Goal: Task Accomplishment & Management: Manage account settings

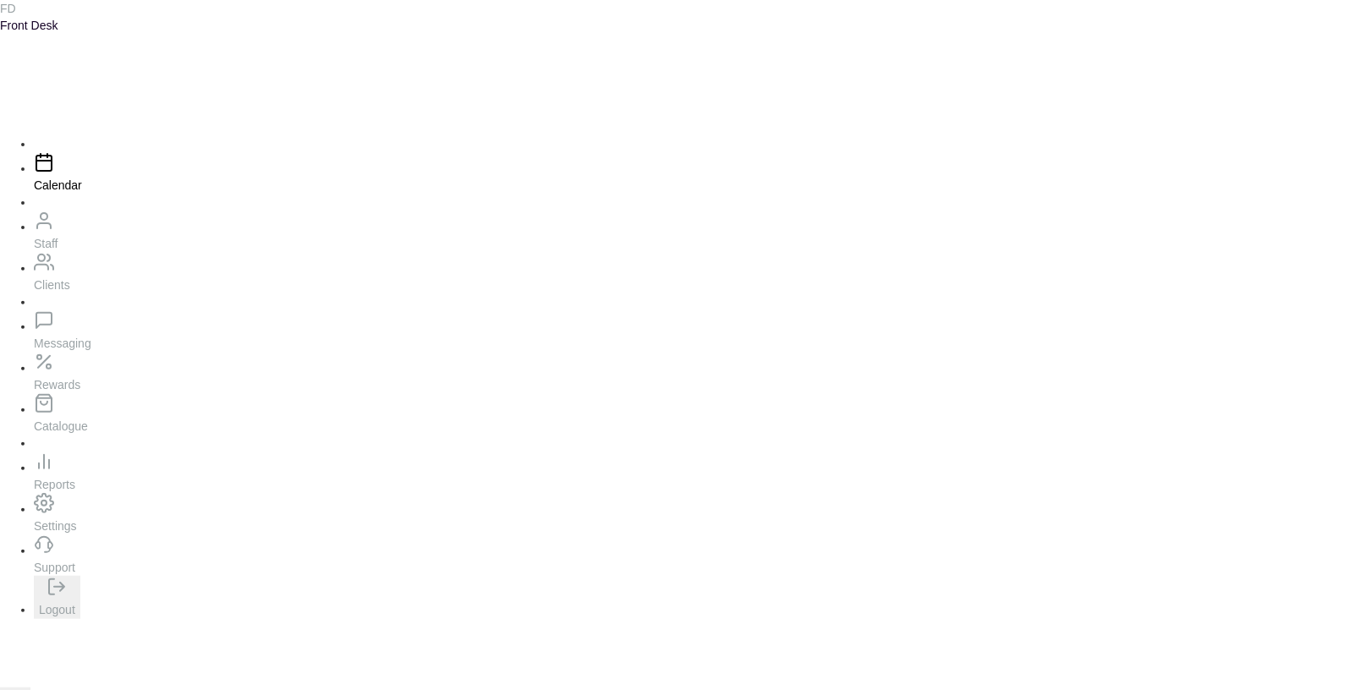
scroll to position [884, 0]
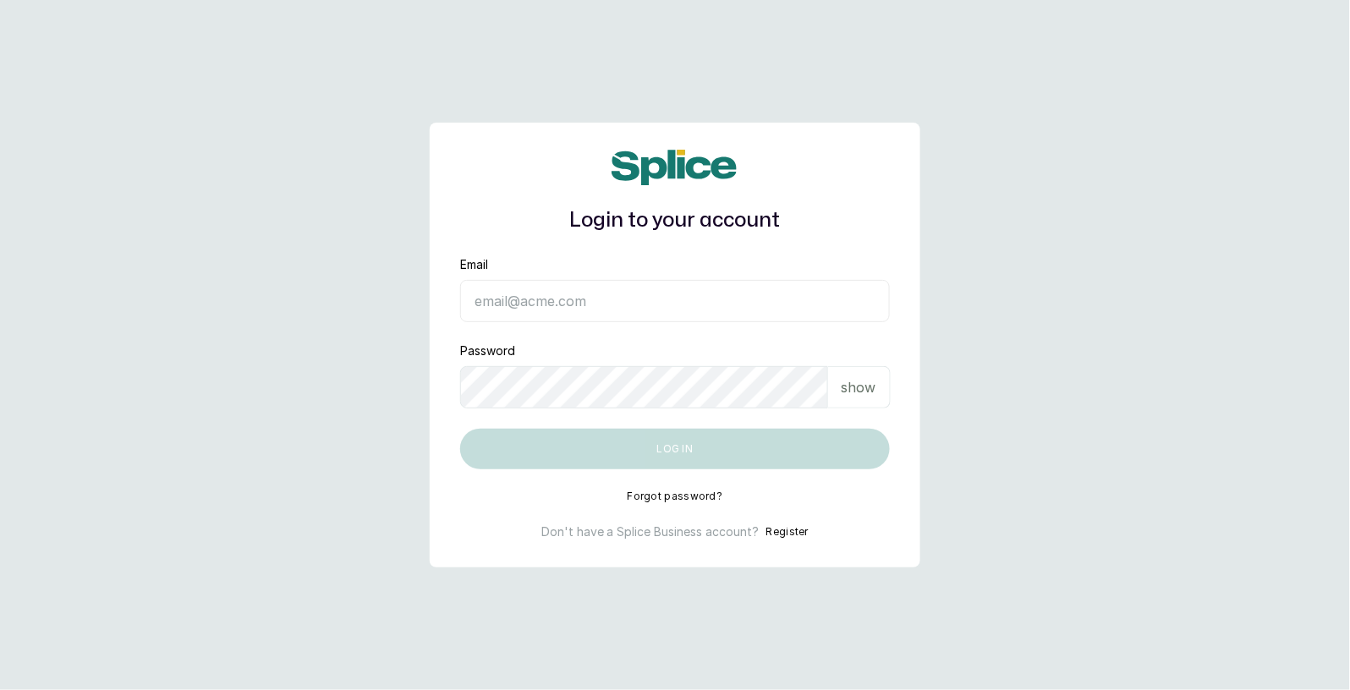
type input "sknanalyticsmedaesthetics@gmail.com"
click at [669, 446] on button "Log in" at bounding box center [675, 449] width 430 height 41
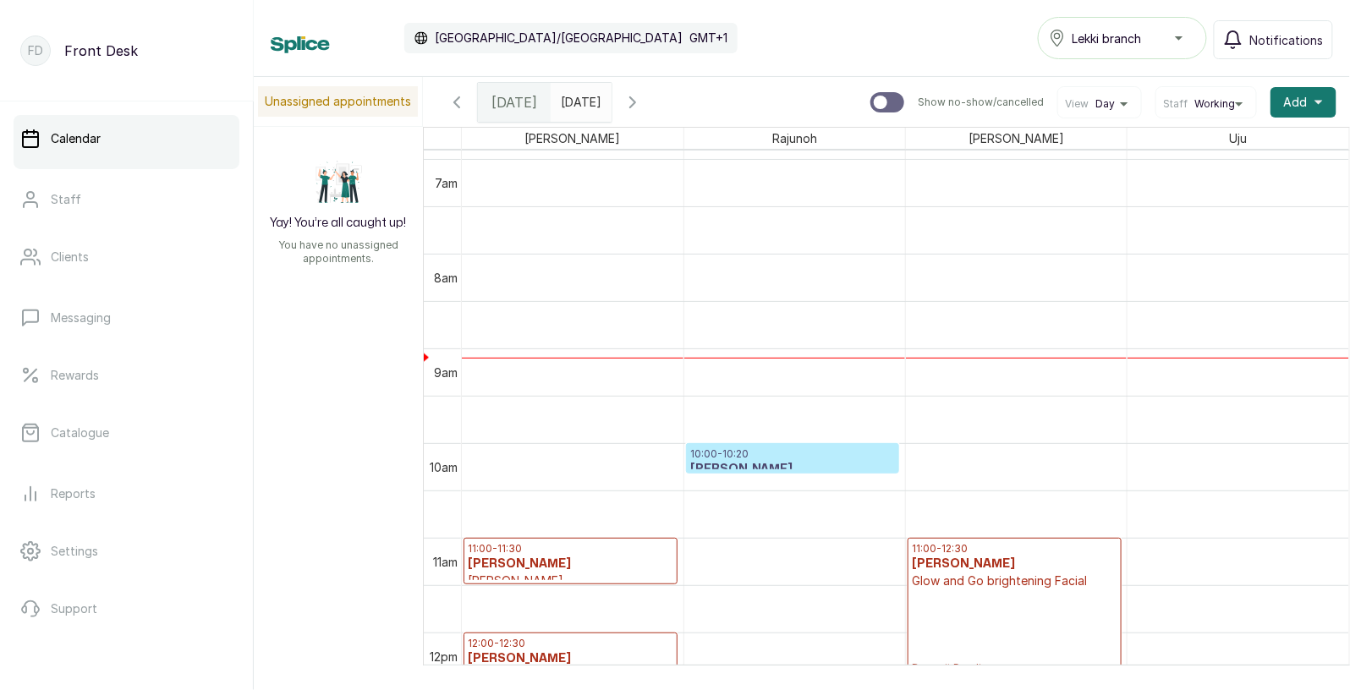
scroll to position [655, 0]
click at [747, 443] on div "10:00 - 10:20 oyinlola Giwa Walk - in consultation Confirmed" at bounding box center [793, 457] width 212 height 29
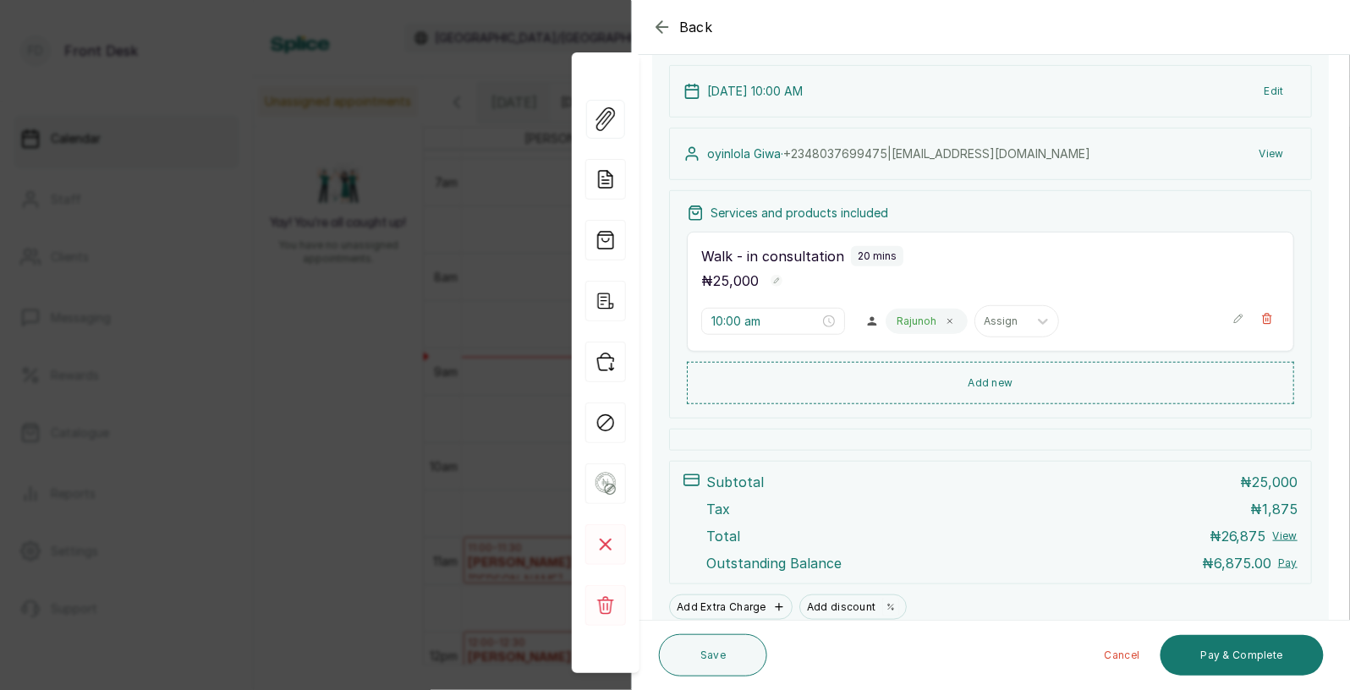
scroll to position [0, 0]
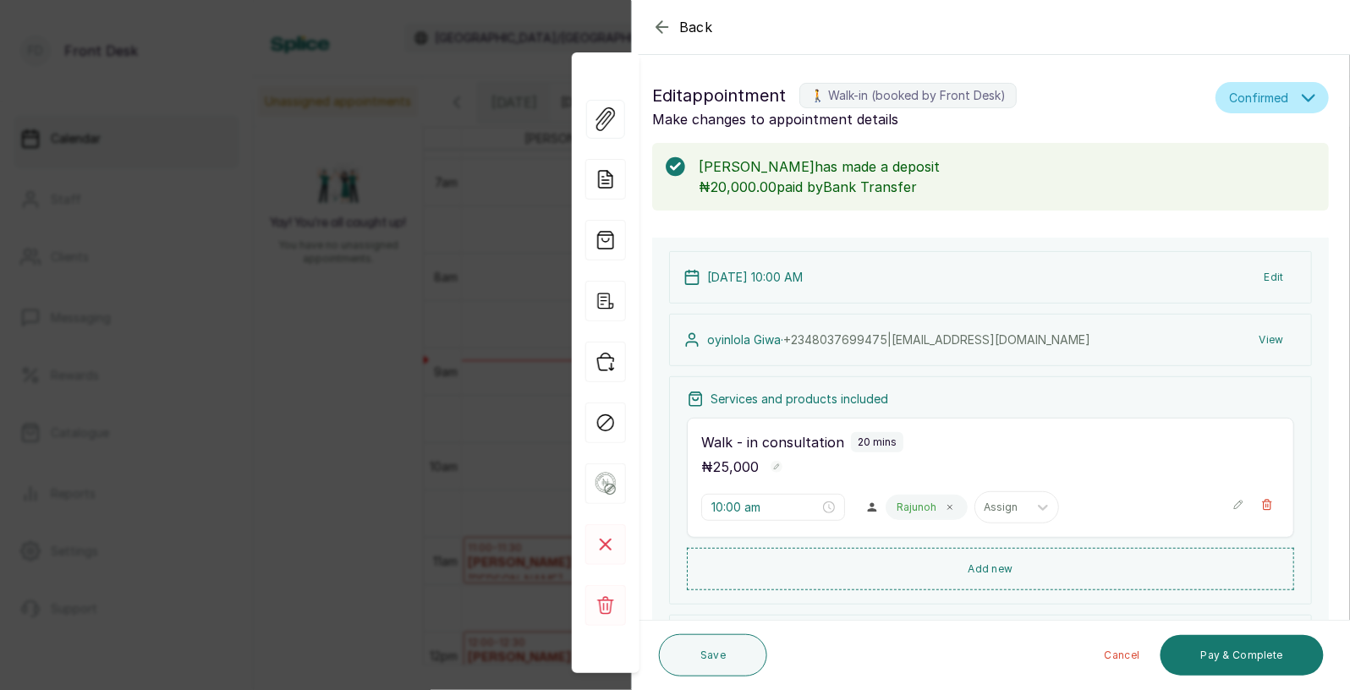
click at [695, 27] on span "Back" at bounding box center [696, 27] width 34 height 20
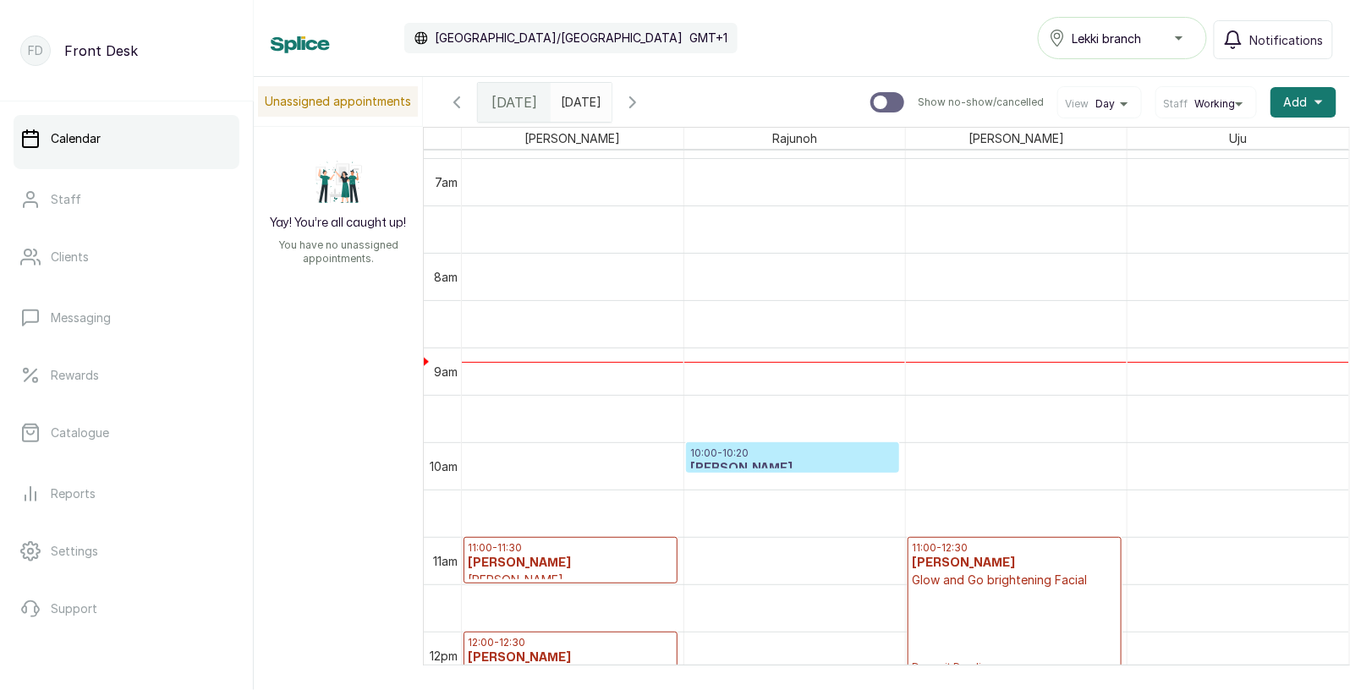
type input "dd/MM/yyyy"
click at [578, 102] on input "dd/MM/yyyy" at bounding box center [564, 98] width 27 height 29
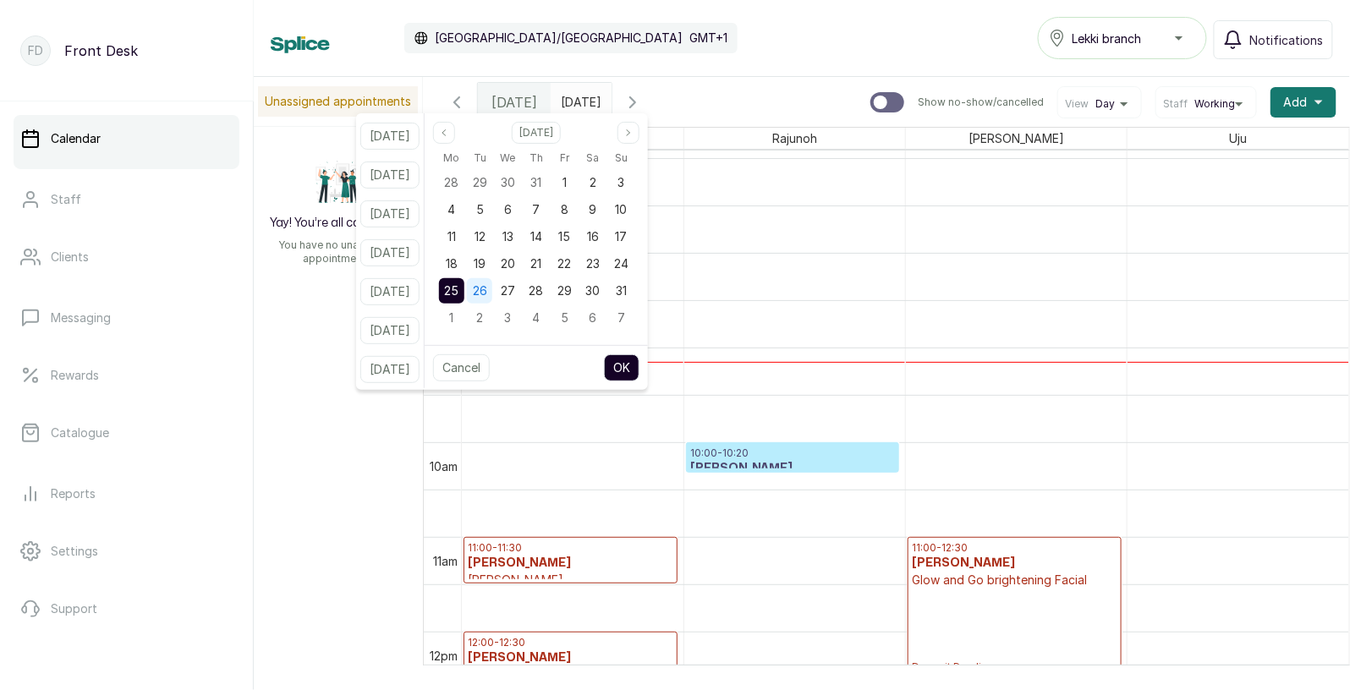
click at [487, 295] on span "26" at bounding box center [480, 290] width 14 height 14
click at [458, 289] on span "25" at bounding box center [451, 290] width 14 height 14
click at [639, 364] on button "OK" at bounding box center [622, 367] width 36 height 27
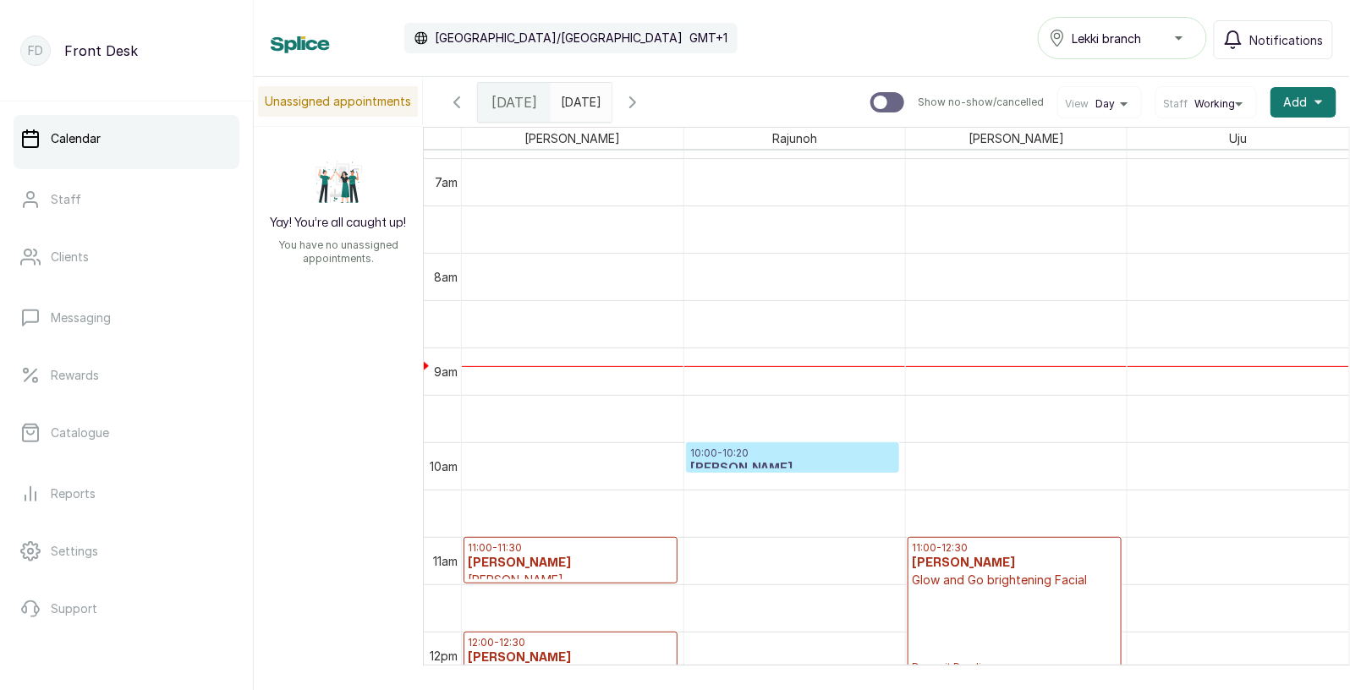
type input "[DATE]"
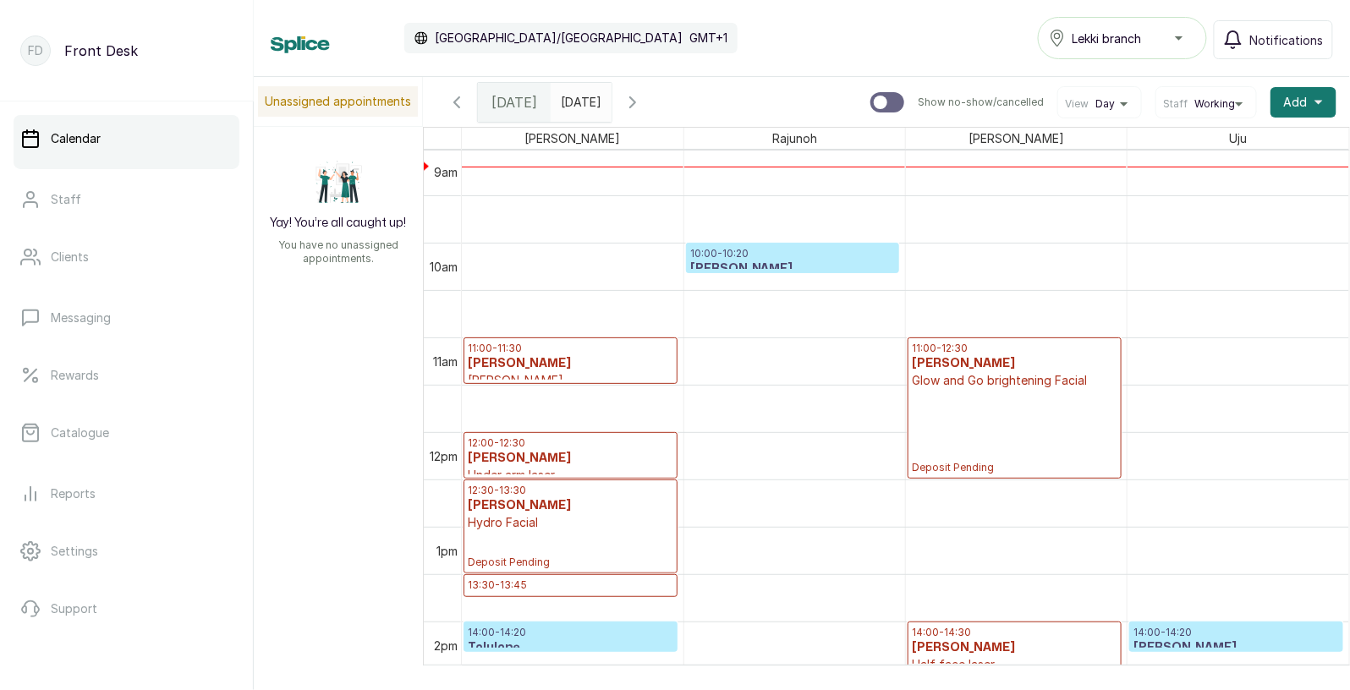
click at [976, 409] on div "11:00 - 12:30 chika ashley Glow and Go brightening Facial Deposit Pending" at bounding box center [1014, 408] width 205 height 133
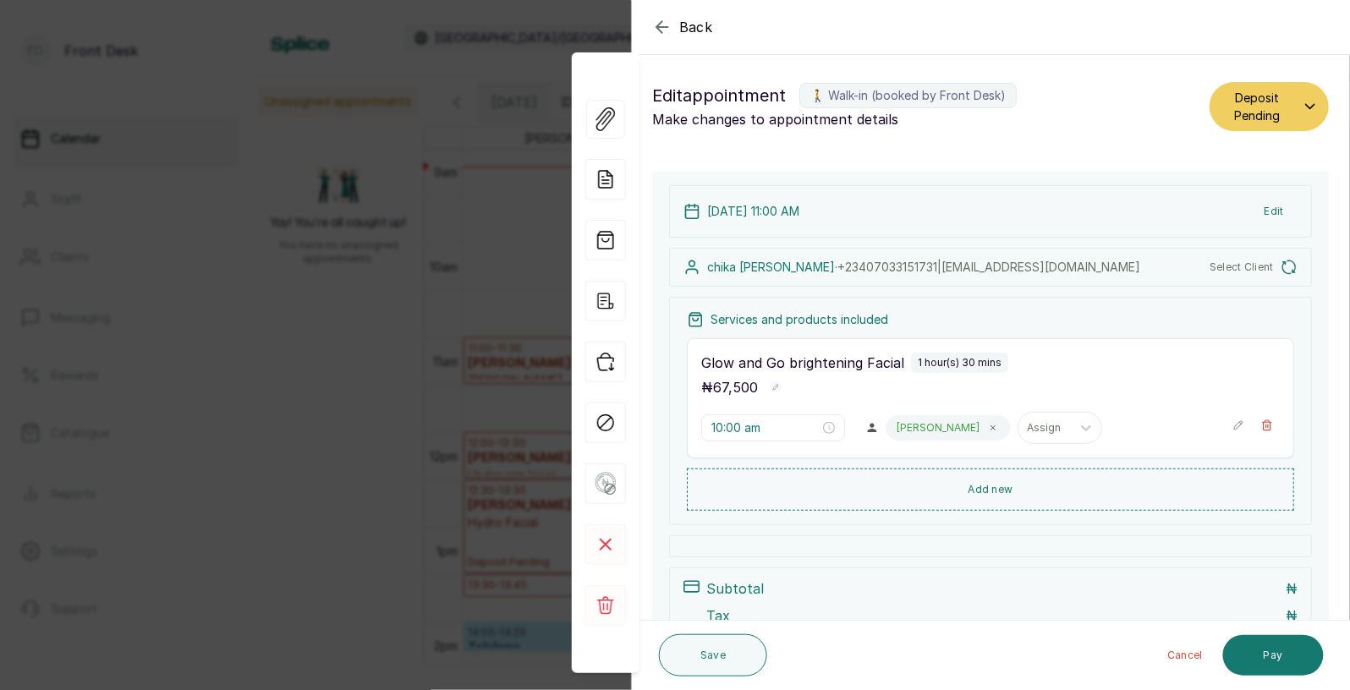
type input "11:00 am"
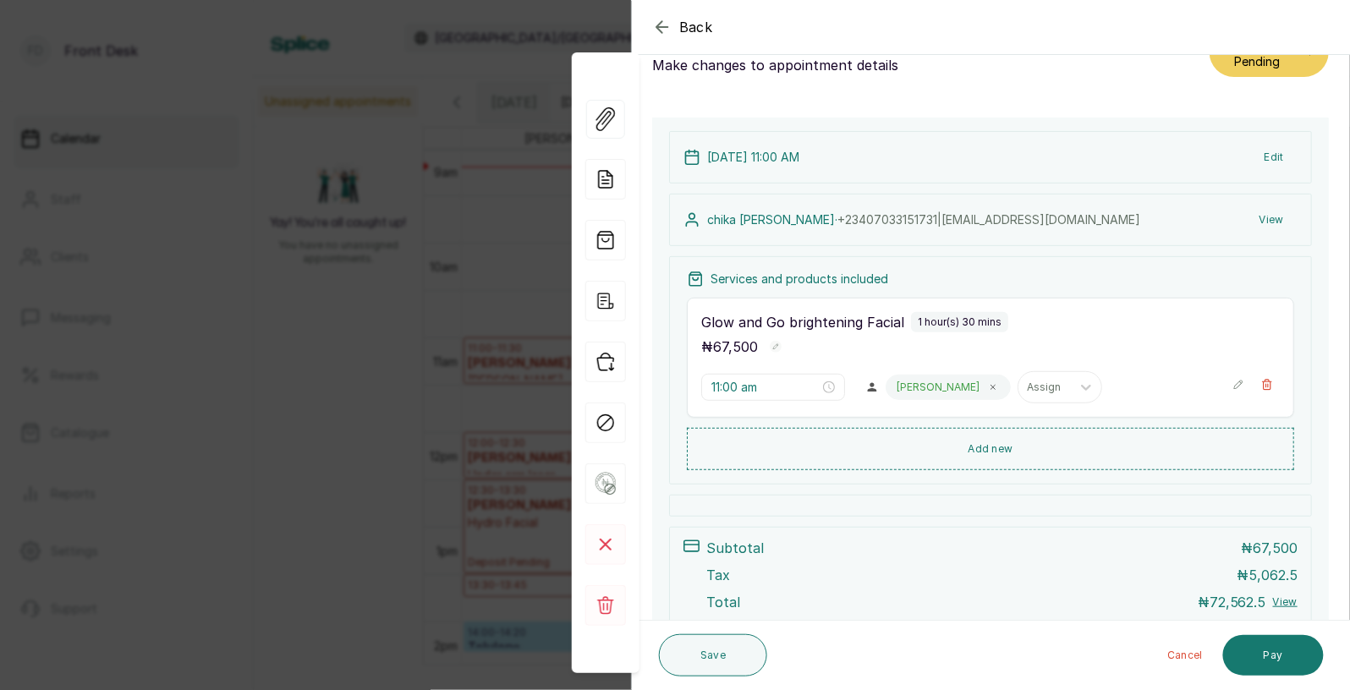
scroll to position [194, 0]
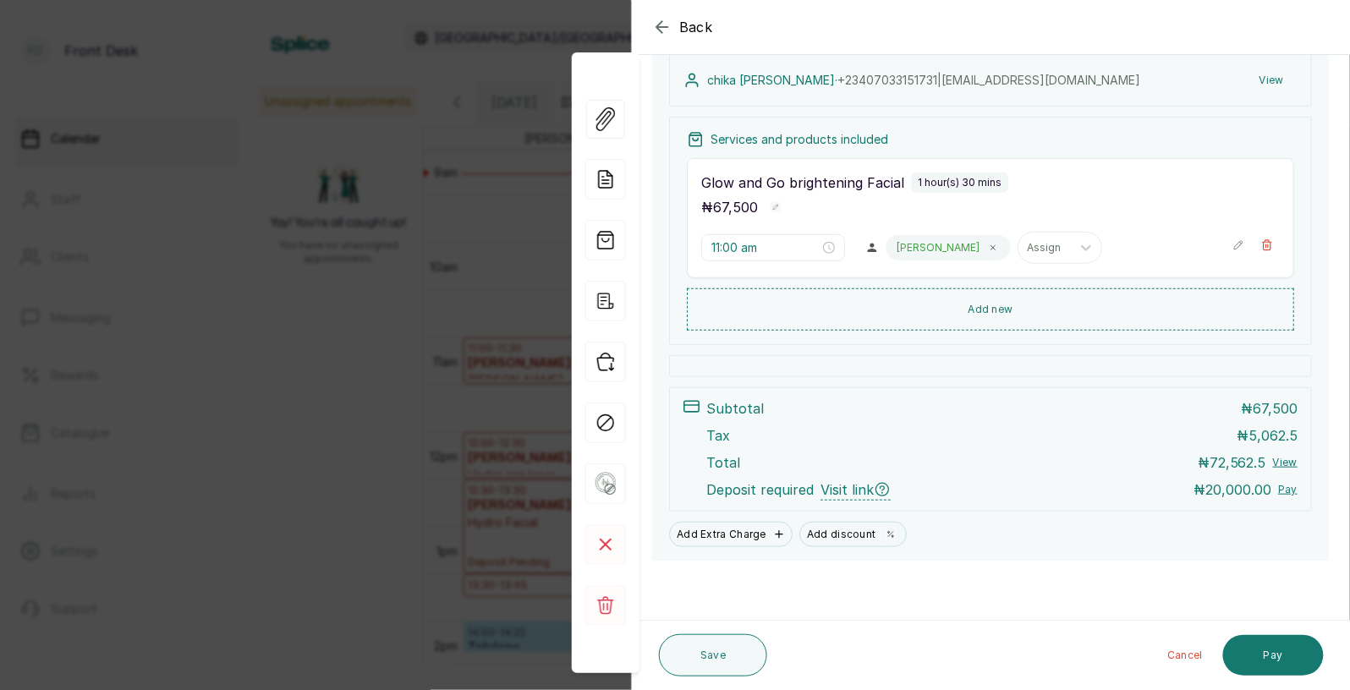
click at [704, 33] on span "Back" at bounding box center [696, 27] width 34 height 20
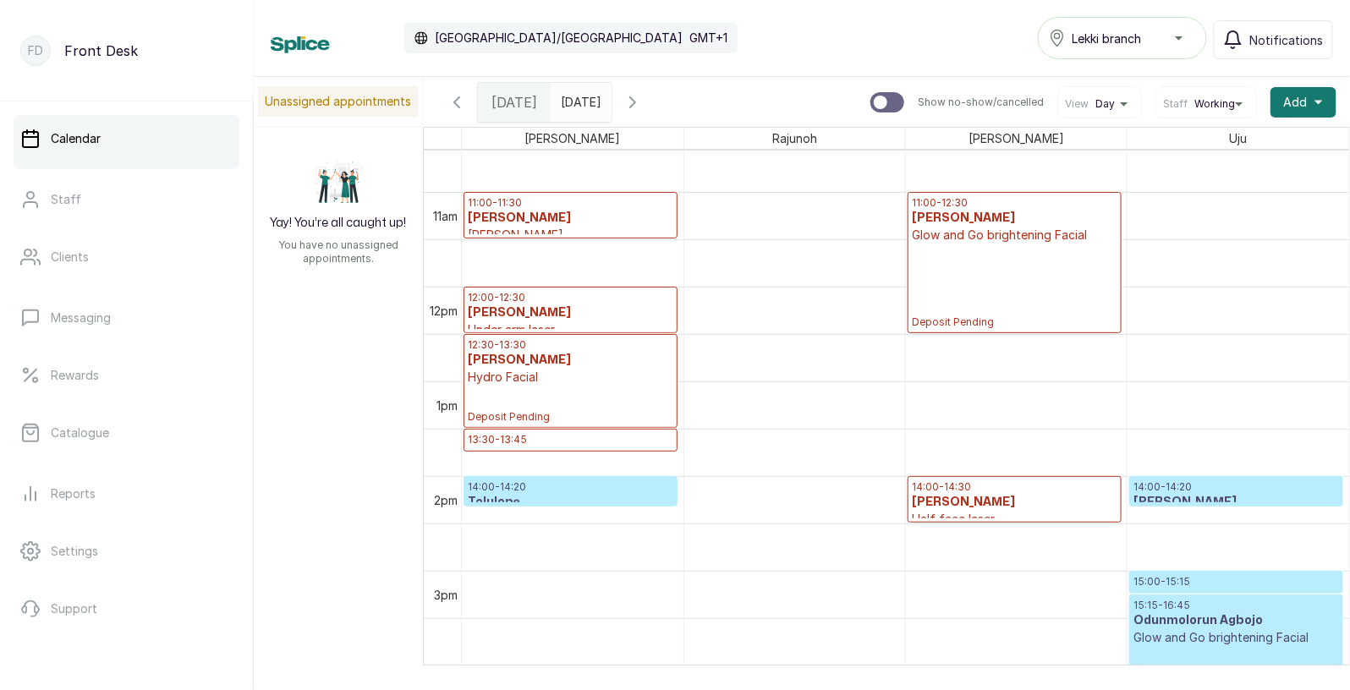
scroll to position [999, 0]
click at [1241, 499] on h3 "[PERSON_NAME]" at bounding box center [1235, 503] width 205 height 17
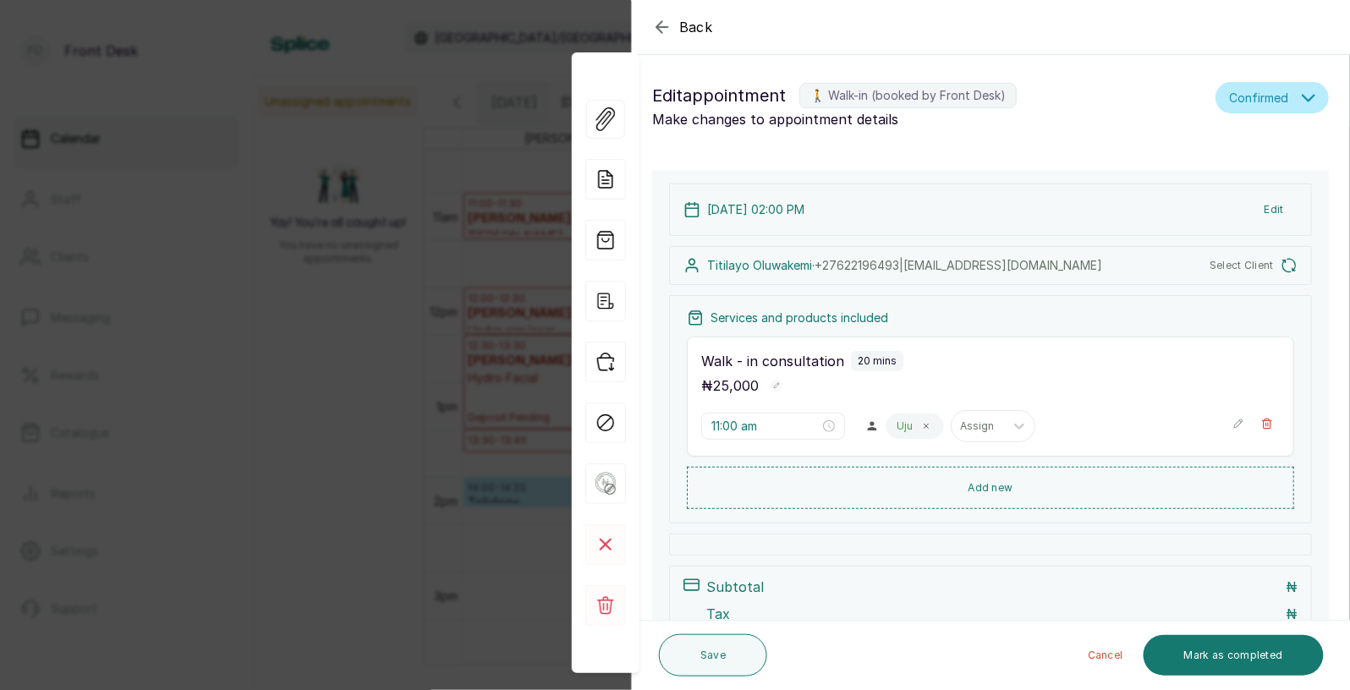
type input "2:00 pm"
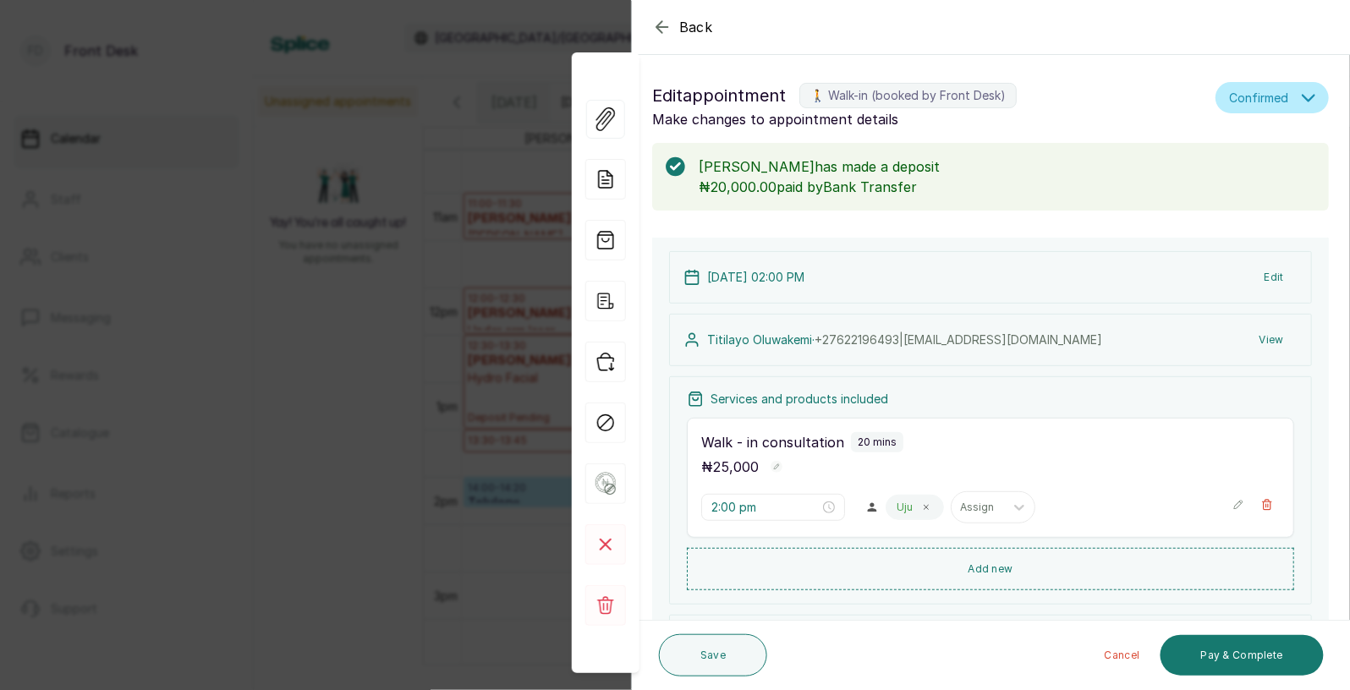
click at [698, 30] on span "Back" at bounding box center [696, 27] width 34 height 20
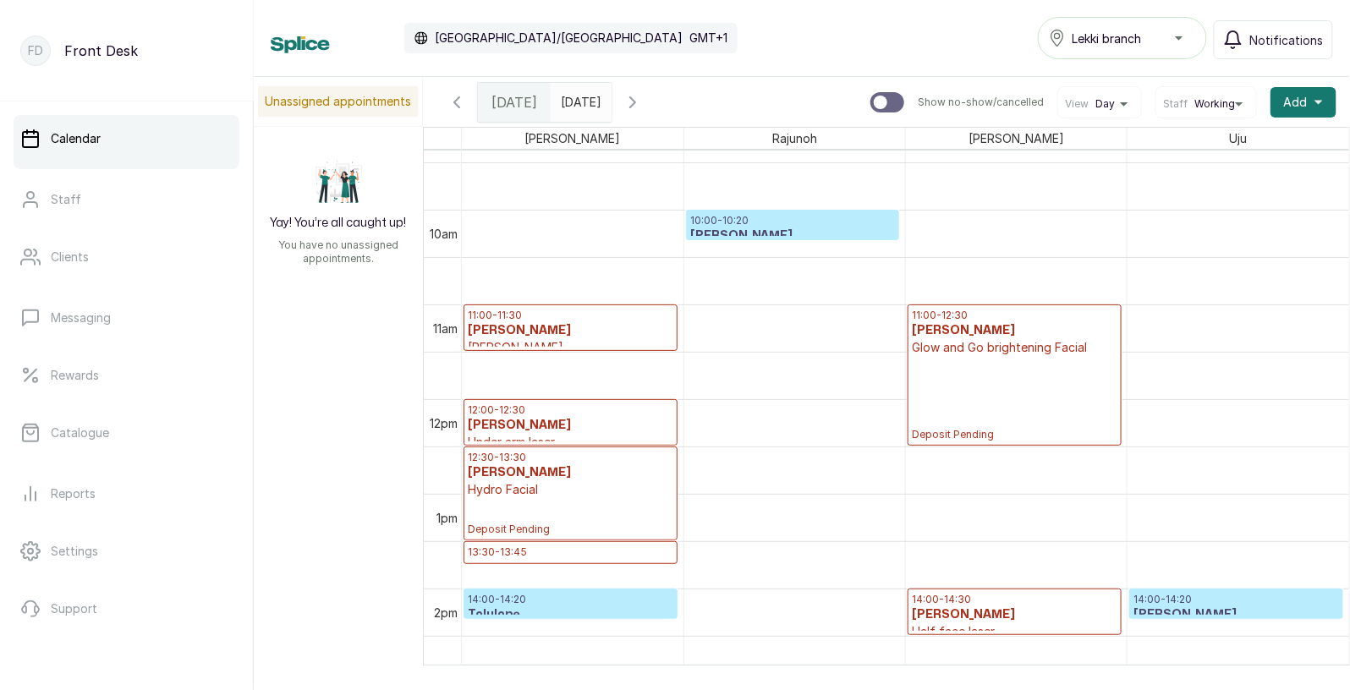
scroll to position [883, 0]
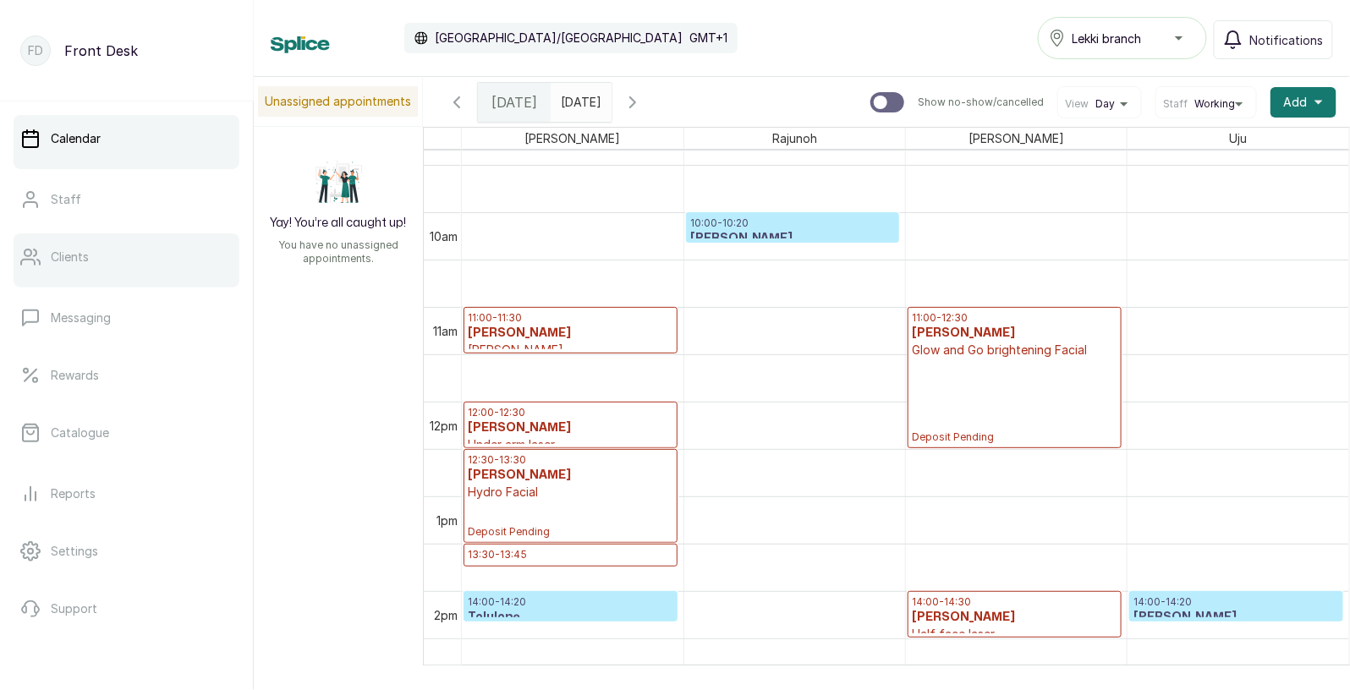
click at [85, 250] on p "Clients" at bounding box center [70, 257] width 38 height 17
